Goal: Task Accomplishment & Management: Manage account settings

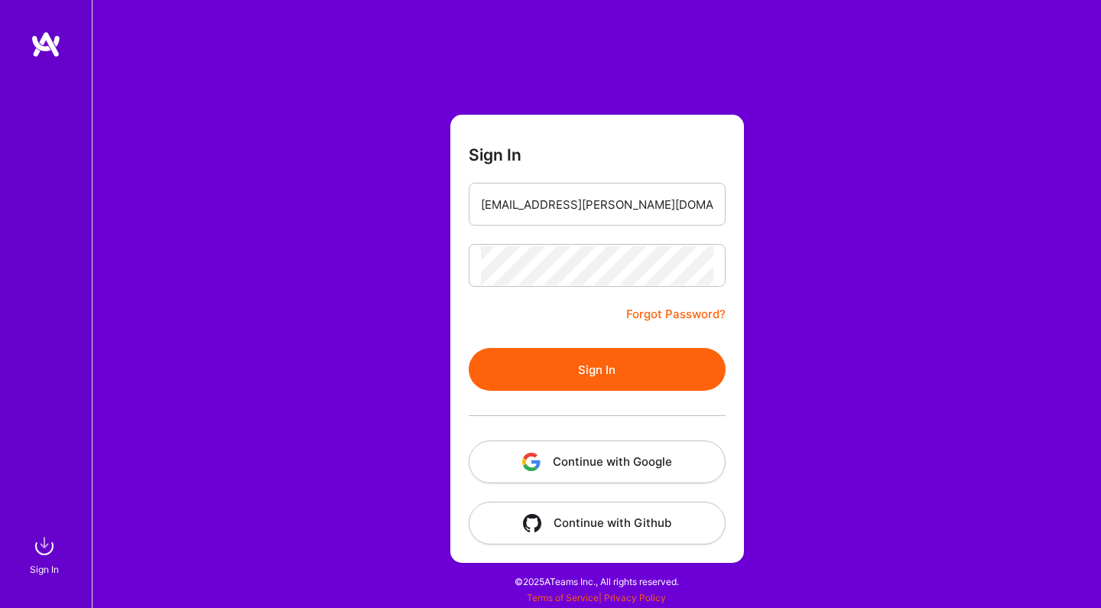
click at [572, 373] on button "Sign In" at bounding box center [597, 369] width 257 height 43
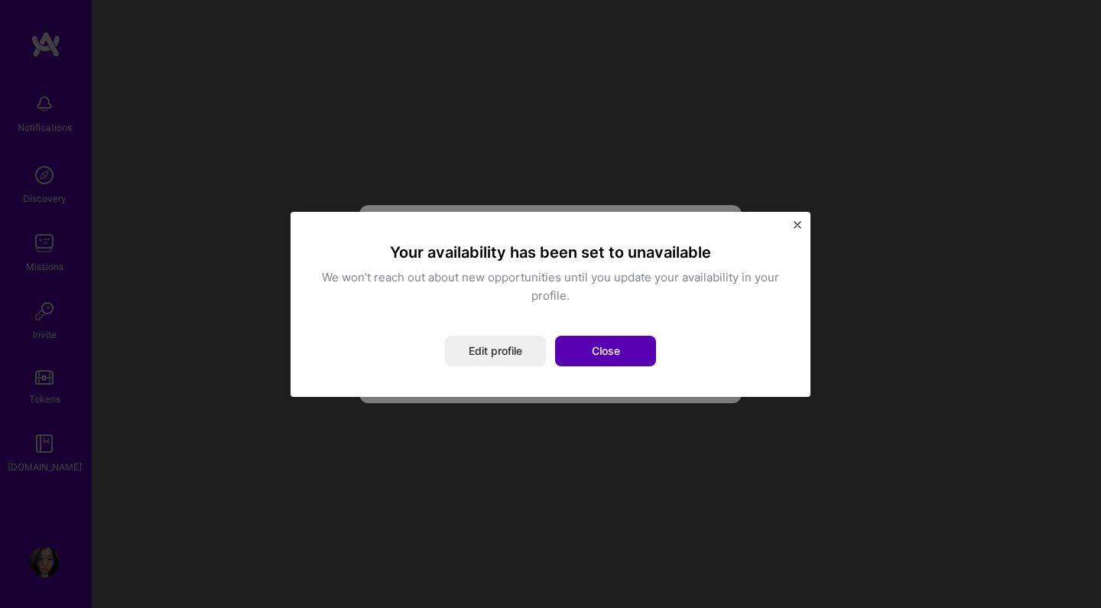
click at [598, 354] on button "Close" at bounding box center [605, 351] width 101 height 31
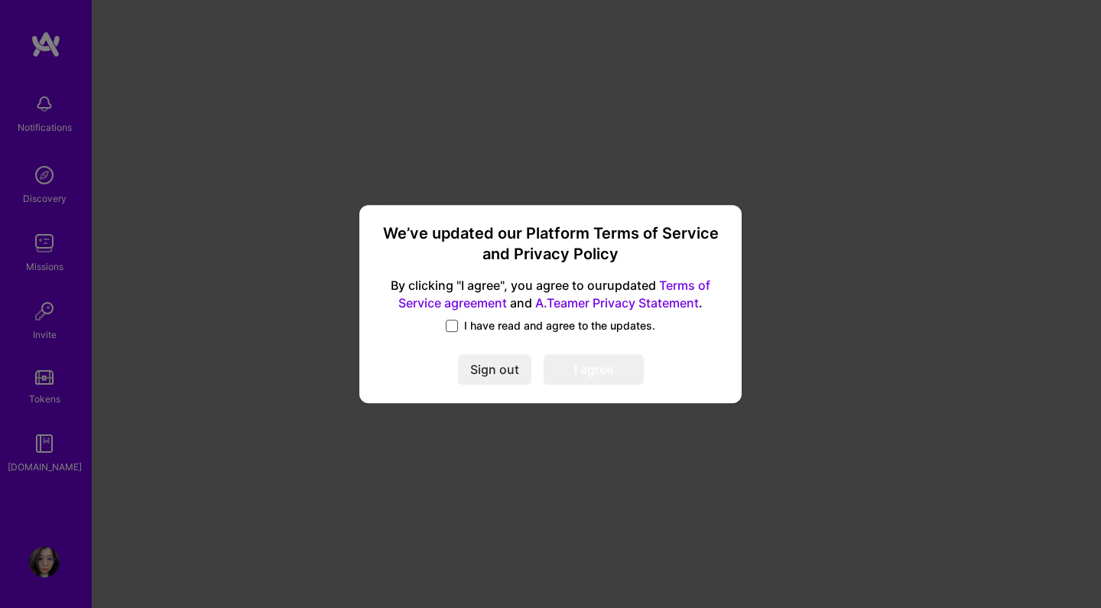
click at [454, 321] on span at bounding box center [452, 325] width 12 height 12
click at [0, 0] on input "I have read and agree to the updates." at bounding box center [0, 0] width 0 height 0
click at [625, 374] on button "I agree" at bounding box center [593, 370] width 100 height 31
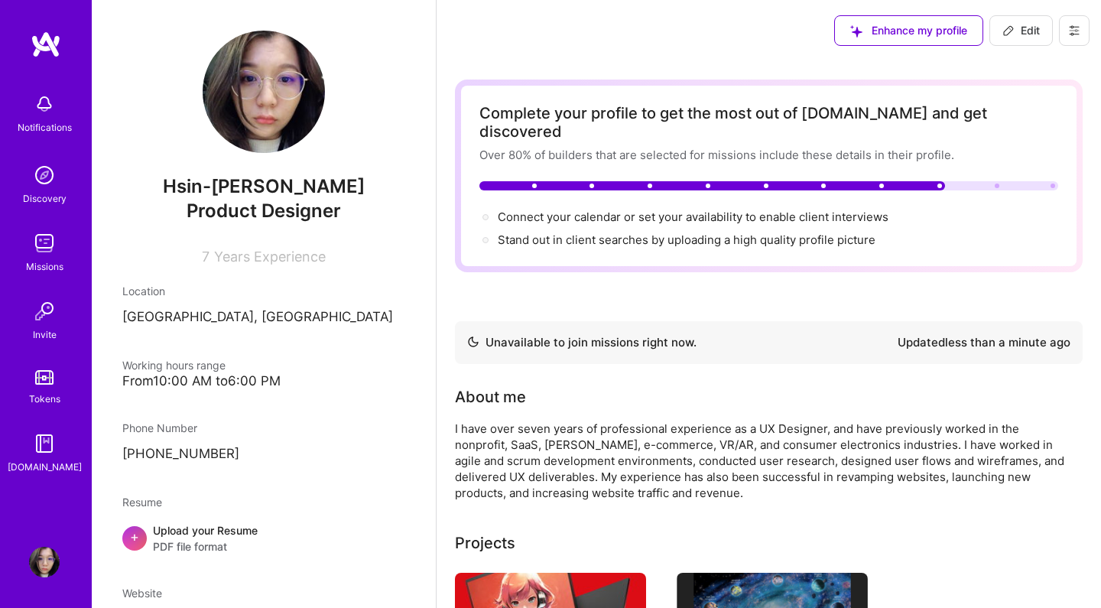
click at [47, 561] on img at bounding box center [44, 561] width 31 height 31
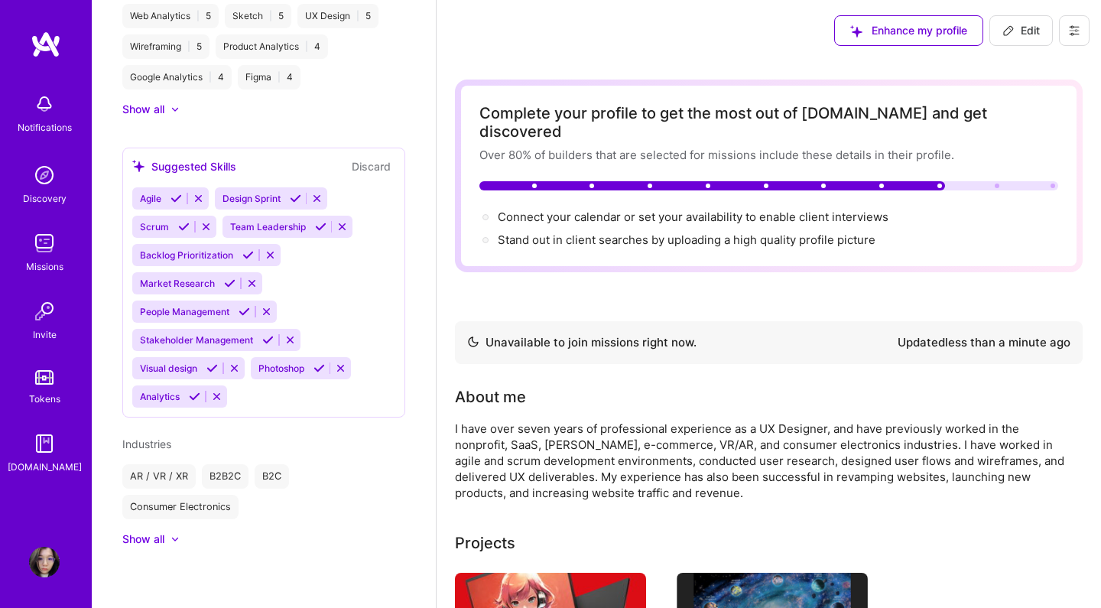
scroll to position [919, 0]
click at [148, 537] on div "Show all" at bounding box center [143, 538] width 42 height 15
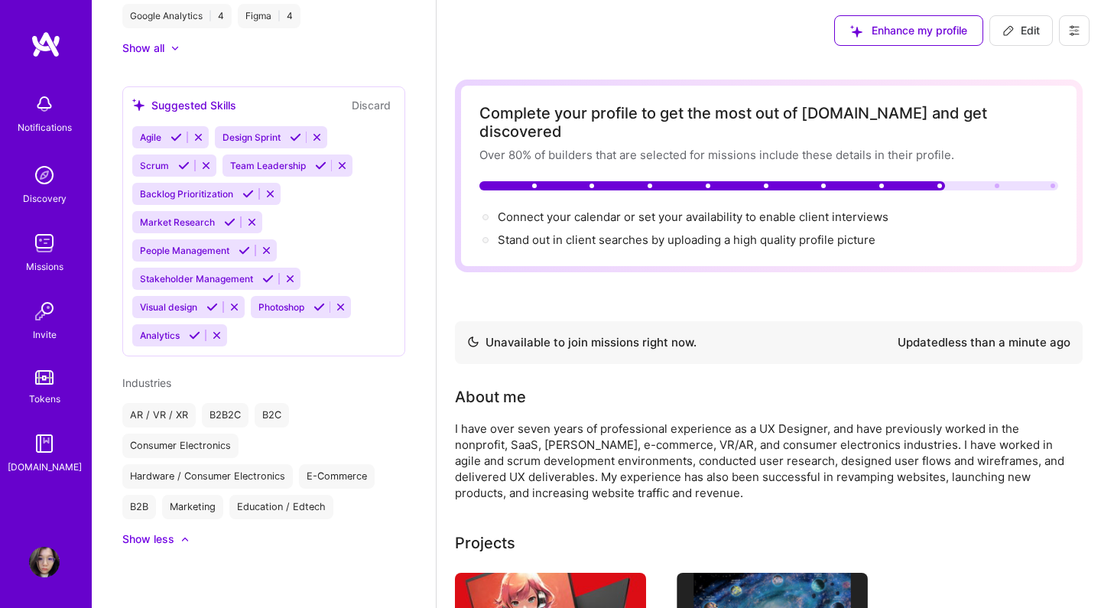
scroll to position [980, 0]
click at [1065, 32] on button at bounding box center [1074, 30] width 31 height 31
click at [1010, 65] on button "Settings" at bounding box center [1032, 65] width 115 height 39
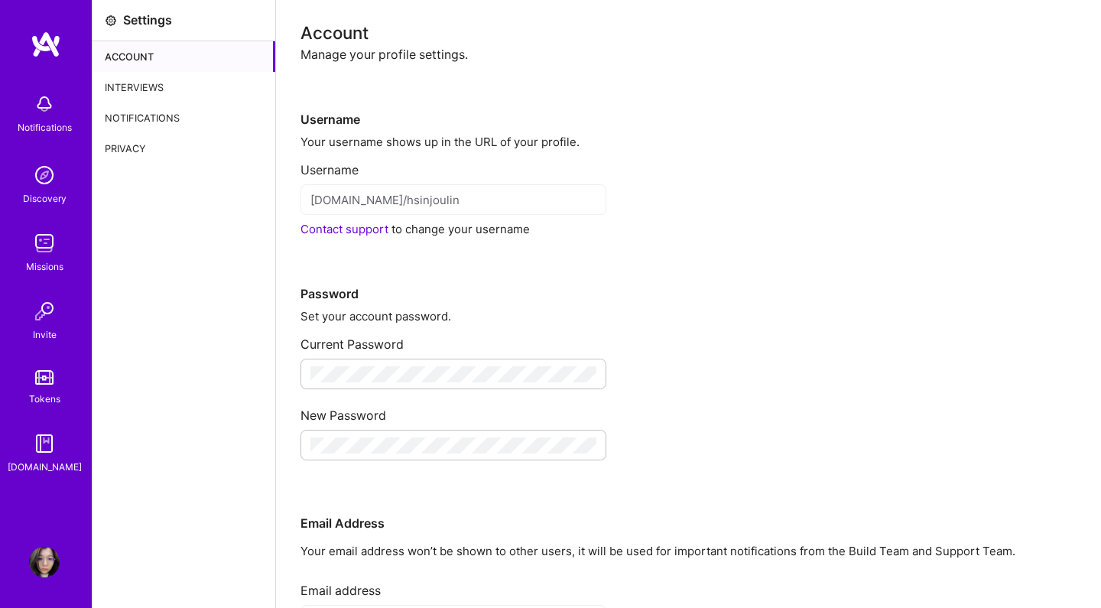
click at [180, 83] on div "Interviews" at bounding box center [183, 87] width 183 height 31
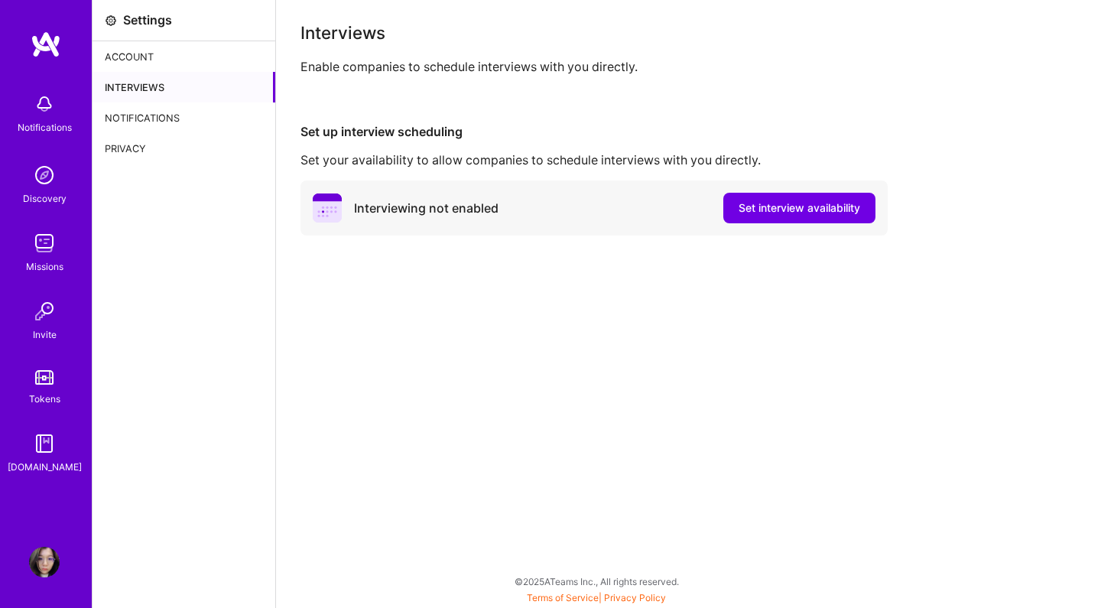
click at [154, 115] on div "Notifications" at bounding box center [183, 117] width 183 height 31
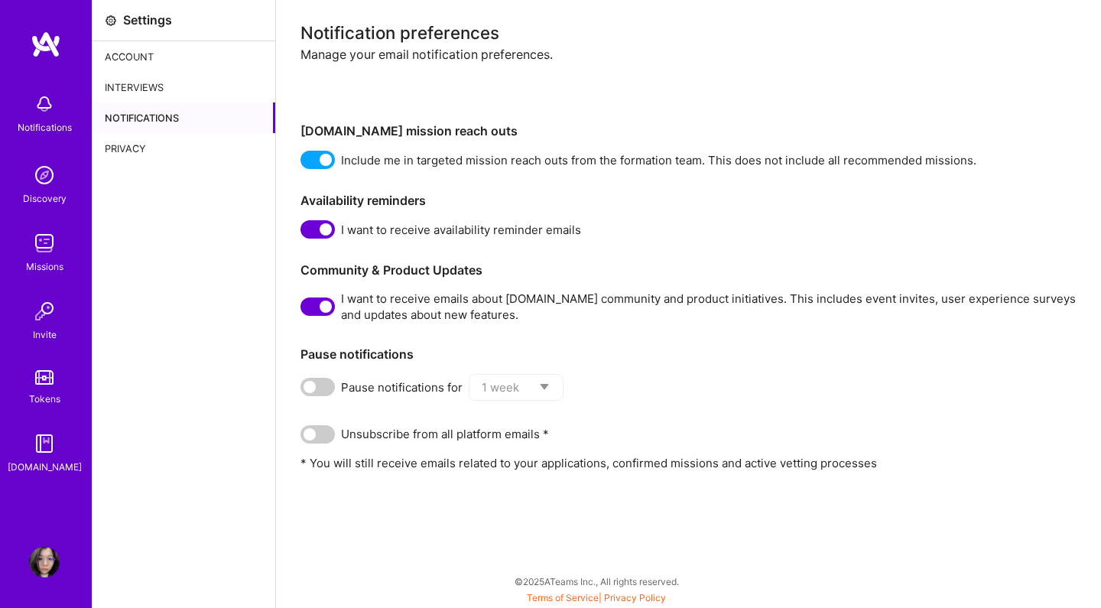
click at [120, 142] on div "Privacy" at bounding box center [183, 148] width 183 height 31
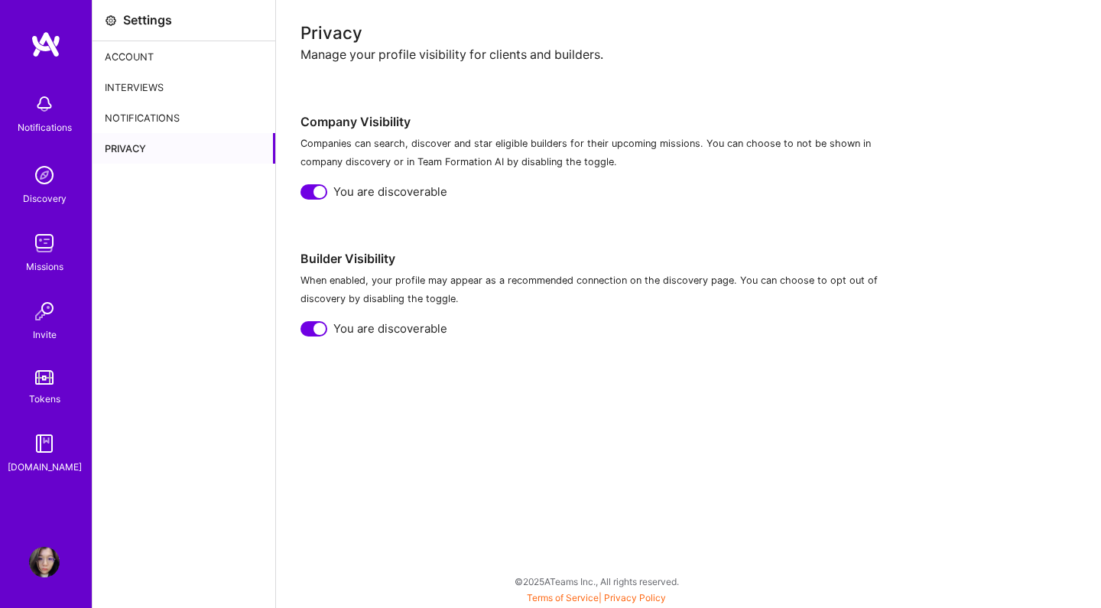
click at [307, 190] on div at bounding box center [313, 191] width 27 height 15
click at [308, 330] on div at bounding box center [313, 328] width 27 height 15
click at [130, 115] on div "Notifications" at bounding box center [183, 117] width 183 height 31
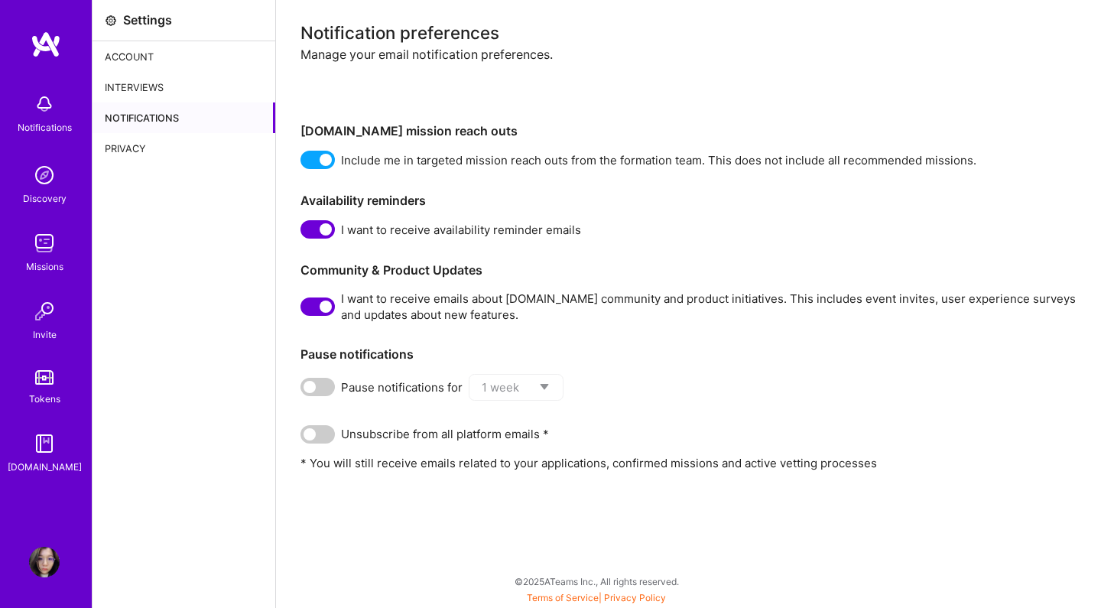
click at [310, 155] on span at bounding box center [317, 160] width 34 height 18
click at [303, 163] on input "checkbox" at bounding box center [303, 163] width 0 height 0
click at [313, 232] on span at bounding box center [317, 229] width 34 height 18
click at [303, 232] on input "checkbox" at bounding box center [303, 232] width 0 height 0
click at [309, 303] on span at bounding box center [317, 306] width 34 height 18
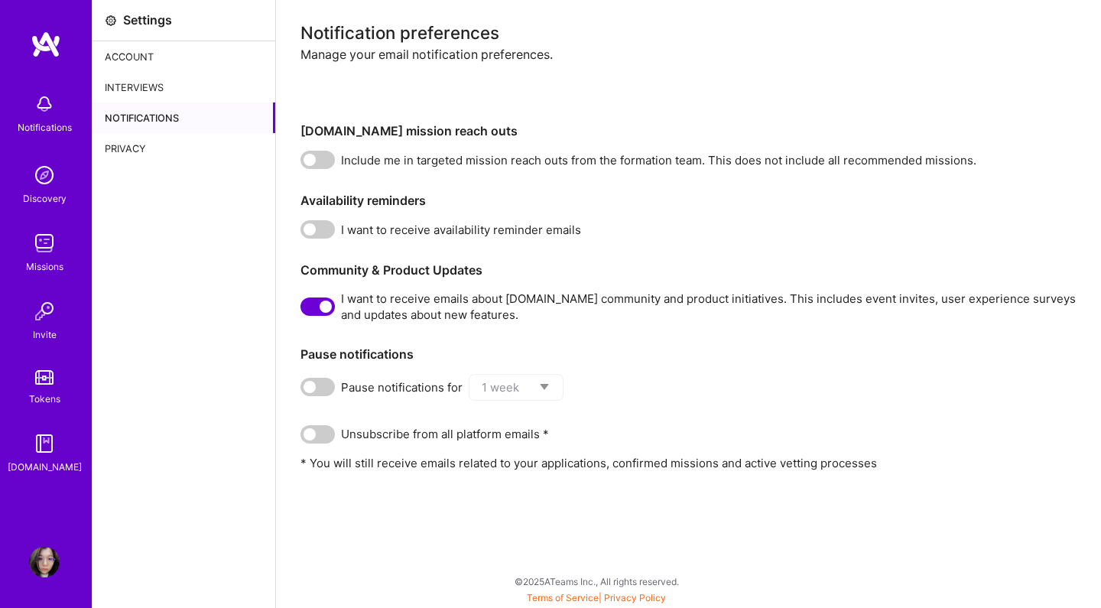
click at [303, 310] on input "checkbox" at bounding box center [303, 310] width 0 height 0
click at [130, 87] on div "Interviews" at bounding box center [183, 87] width 183 height 31
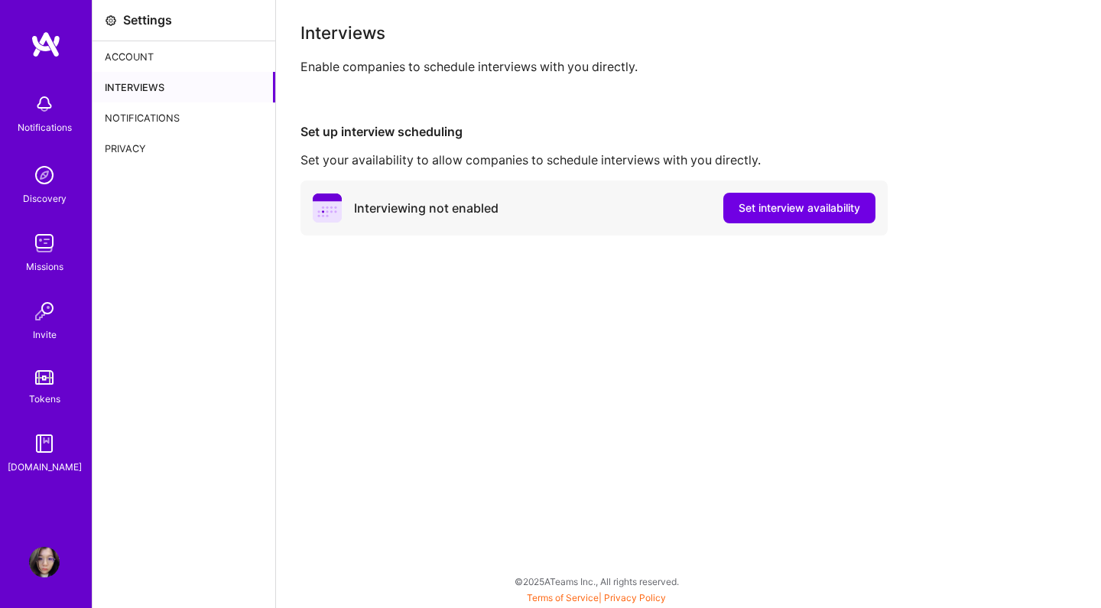
click at [132, 62] on div "Account" at bounding box center [183, 56] width 183 height 31
